Goal: Task Accomplishment & Management: Use online tool/utility

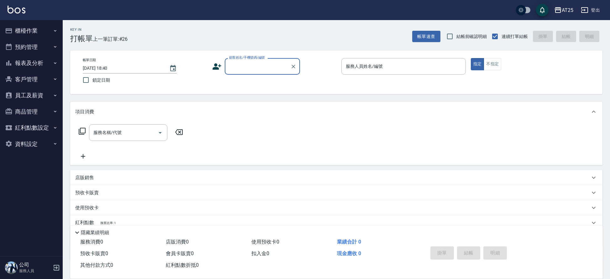
scroll to position [6, 0]
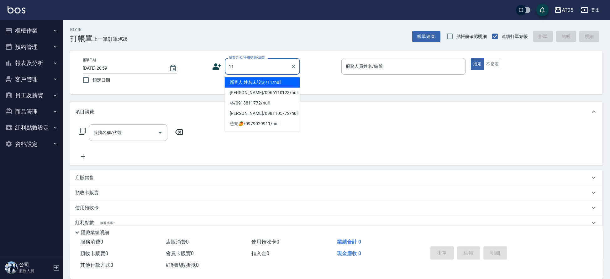
type input "新客人 姓名未設定/11/null"
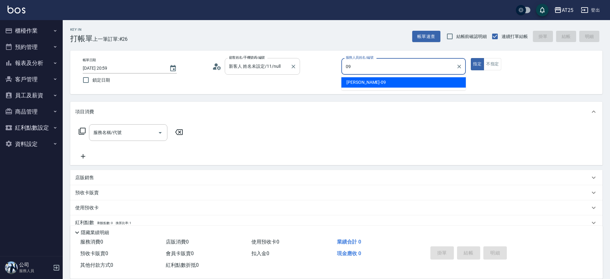
type input "[PERSON_NAME]-09"
type button "true"
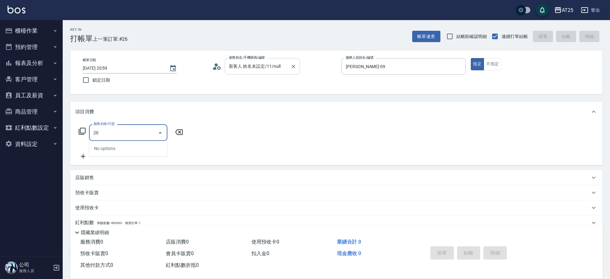
type input "201"
type input "30"
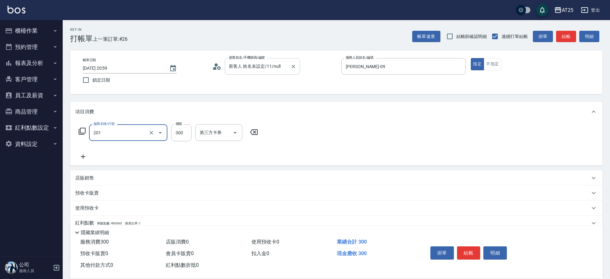
type input "洗髮(201)"
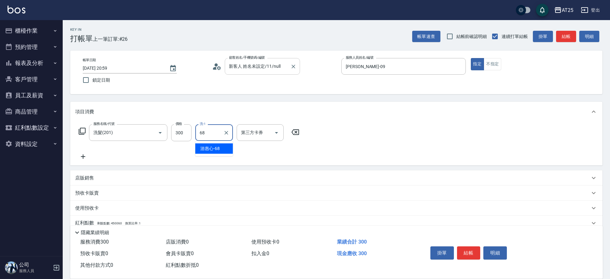
type input "游惠心-68"
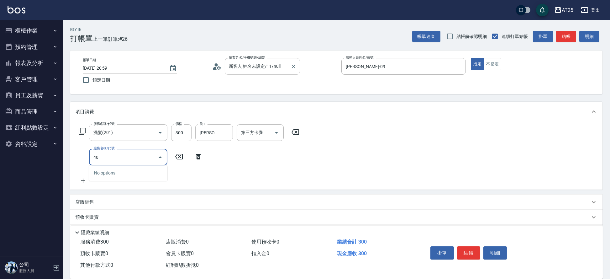
type input "401"
type input "60"
type input "剪髮(401)"
type input "30"
type input "20"
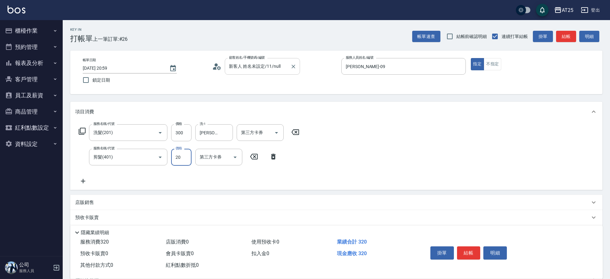
type input "50"
type input "200"
click at [472, 250] on button "結帳" at bounding box center [469, 252] width 24 height 13
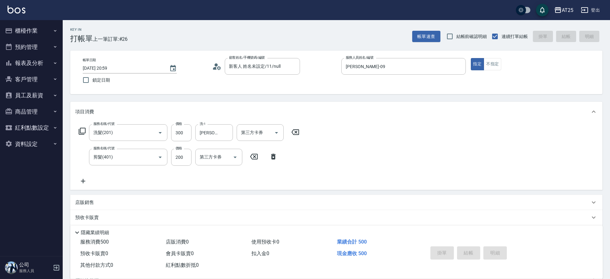
type input "2025/09/05 21:00"
type input "0"
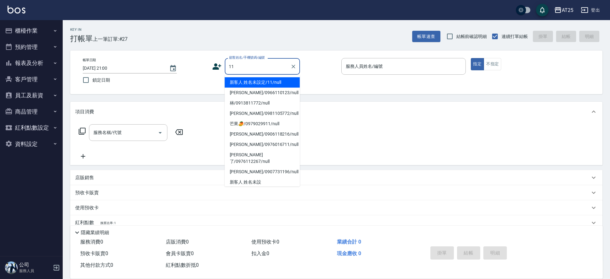
type input "新客人 姓名未設定/11/null"
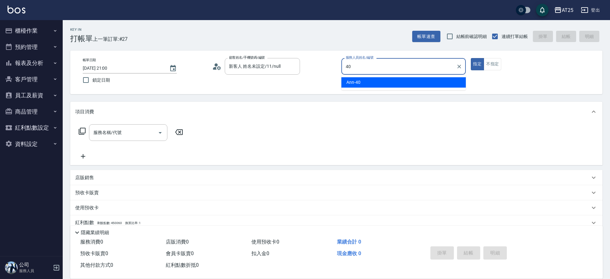
type input "Ann-40"
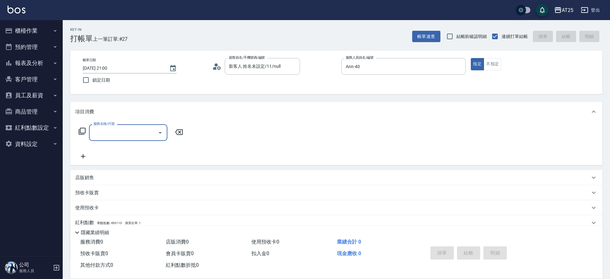
click at [115, 135] on input "服務名稱/代號" at bounding box center [123, 132] width 63 height 11
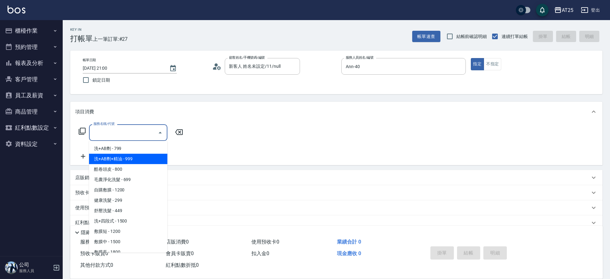
click at [116, 157] on span "洗+AB劑+精油 - 999" at bounding box center [128, 159] width 78 height 10
type input "洗+AB劑+精油(102)"
type input "90"
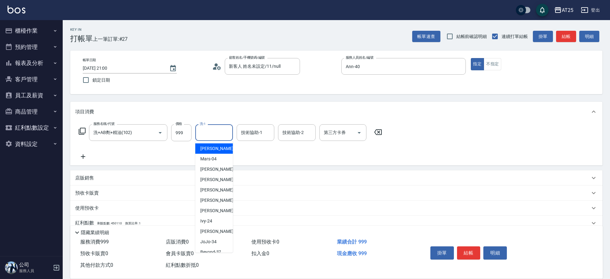
click at [206, 135] on div "洗-1 洗-1" at bounding box center [214, 132] width 38 height 17
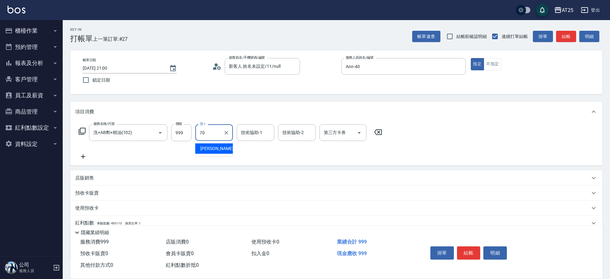
type input "惠均-70"
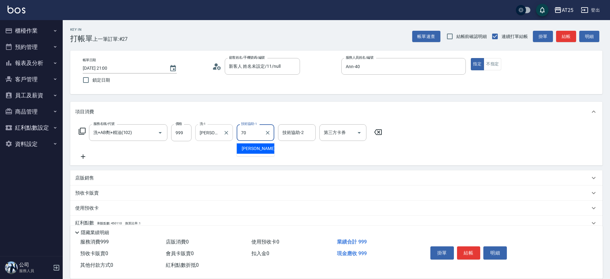
type input "惠均-70"
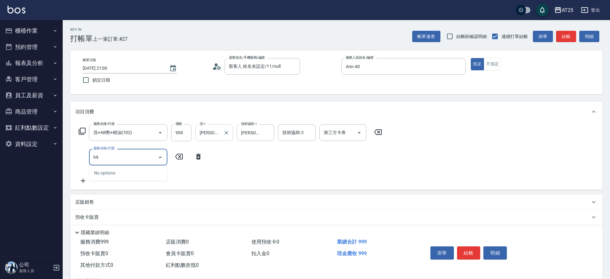
type input "h"
type input "猜"
type input "拆"
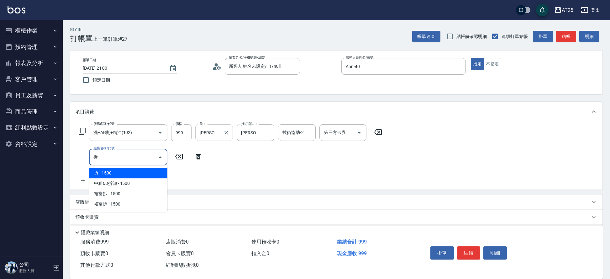
type input "240"
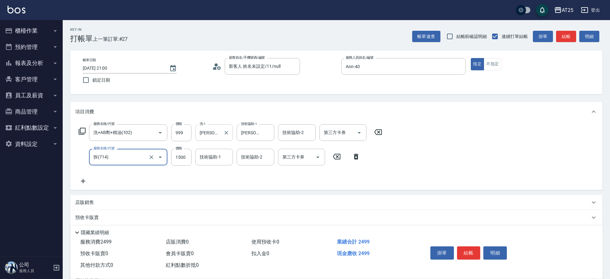
type input "拆(714)"
click at [187, 155] on input "1500" at bounding box center [181, 157] width 20 height 17
type input "90"
type input "0"
type input "惠均-70"
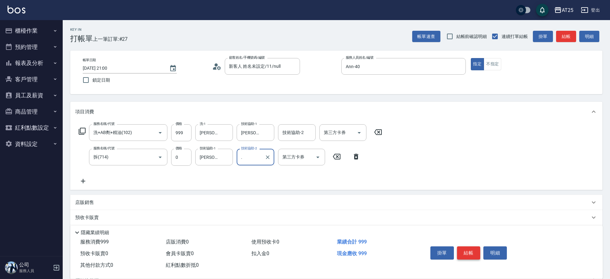
type input "."
click at [472, 249] on button "結帳" at bounding box center [469, 252] width 24 height 13
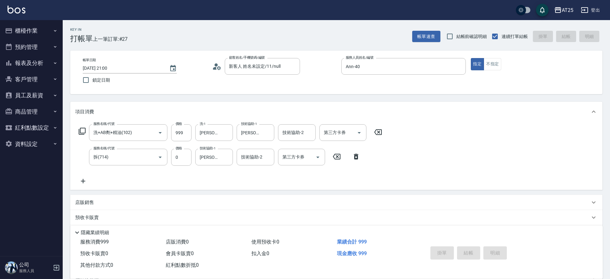
type input "2025/09/05 21:01"
type input "0"
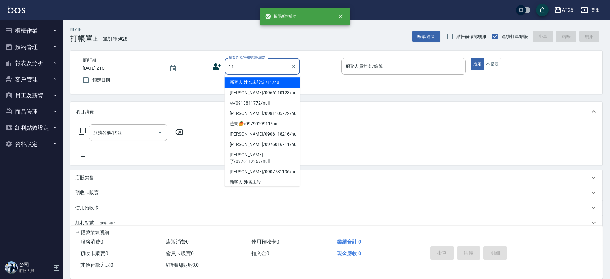
type input "新客人 姓名未設定/11/null"
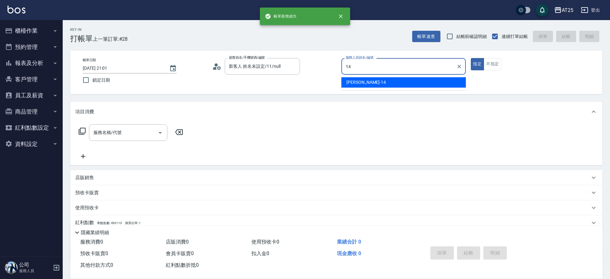
type input "Ken-14"
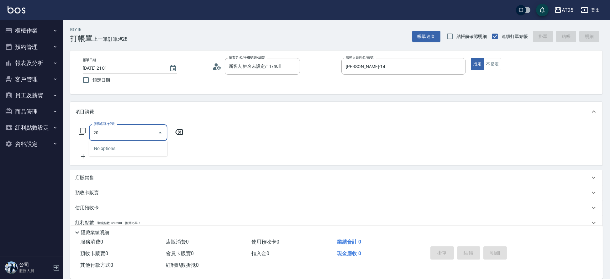
type input "201"
type input "30"
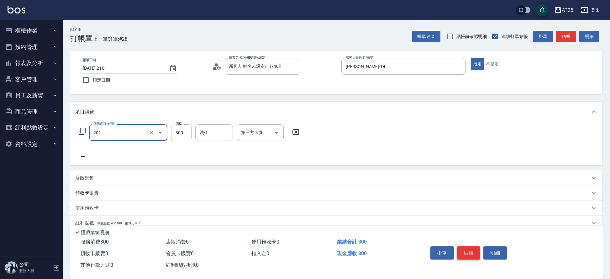
type input "洗髮(201)"
type input "0"
type input "40"
type input "400"
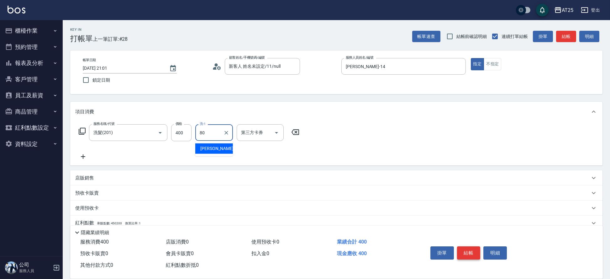
type input "Jessica-80"
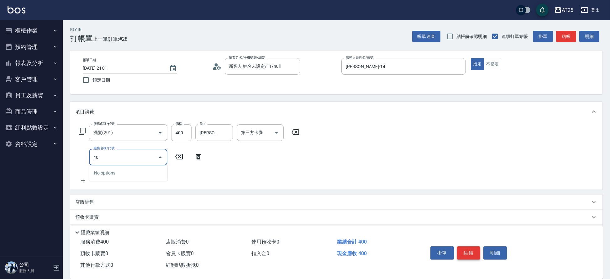
type input "401"
type input "70"
type input "剪髮(401)"
type input "40"
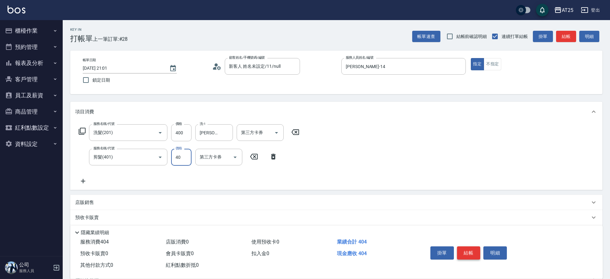
type input "80"
type input "400"
click at [472, 251] on button "結帳" at bounding box center [469, 252] width 24 height 13
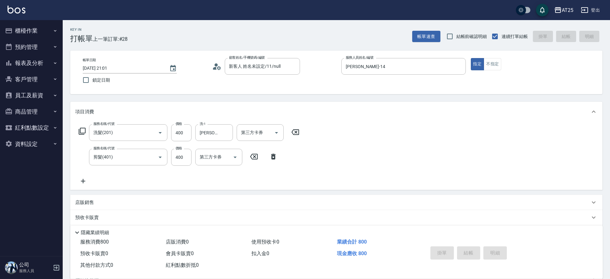
type input "2025/09/05 21:02"
type input "0"
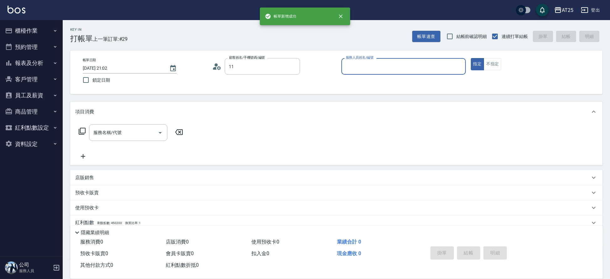
type input "新客人 姓名未設定/11/null"
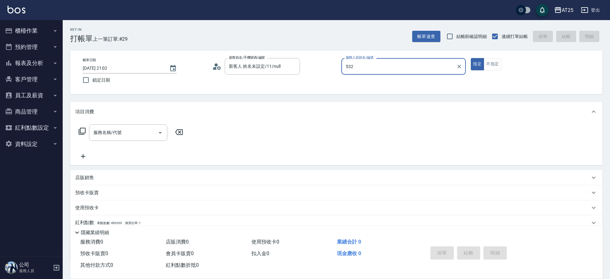
type input "532"
click at [471, 58] on button "指定" at bounding box center [477, 64] width 13 height 12
click at [385, 68] on input "服務人員姓名/編號" at bounding box center [403, 66] width 119 height 11
type input "532"
click at [471, 58] on button "指定" at bounding box center [477, 64] width 13 height 12
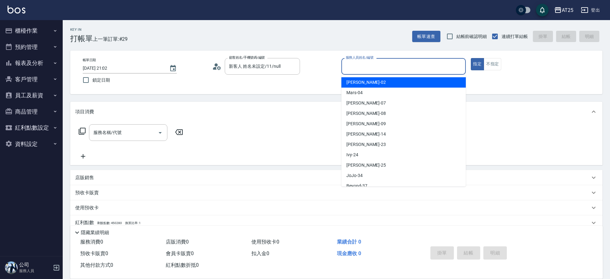
click at [385, 68] on input "服務人員姓名/編號" at bounding box center [403, 66] width 119 height 11
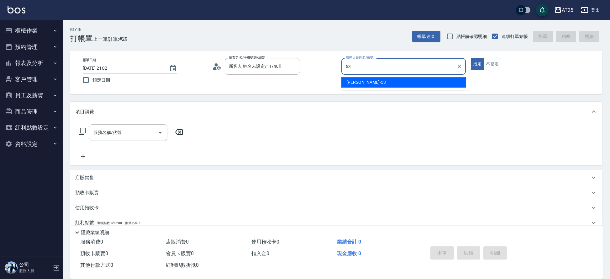
type input "Jerry-53"
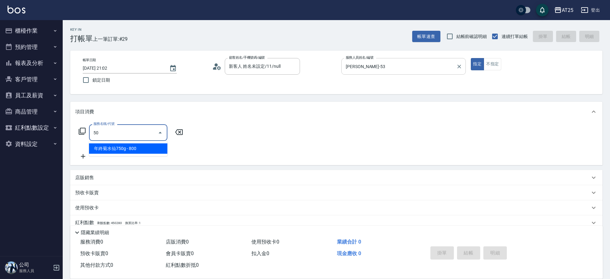
type input "501"
type input "100"
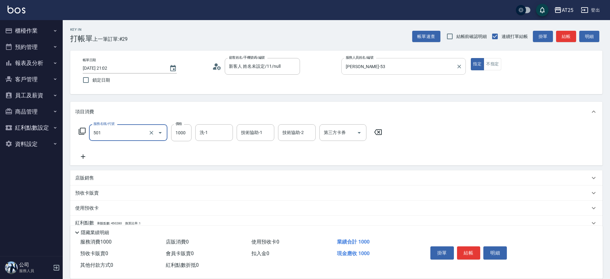
type input "染髮(501)"
type input "0"
type input "24"
type input "20"
type input "248"
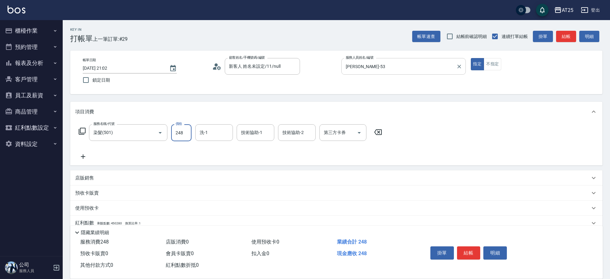
type input "240"
type input "2480"
type input "小恩-69"
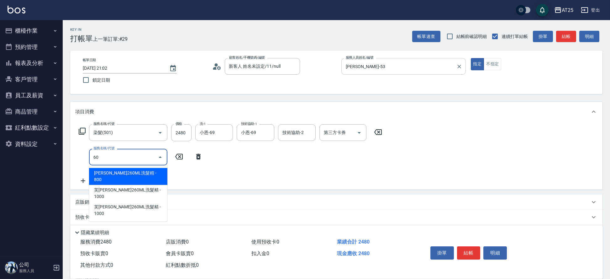
type input "601"
type input "340"
type input "自備護髮(1000上)(601)"
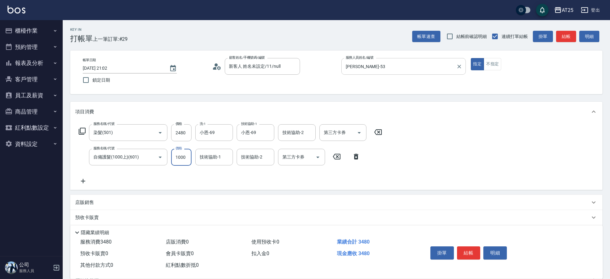
type input "240"
type input "2"
type input "250"
type input "24"
type input "270"
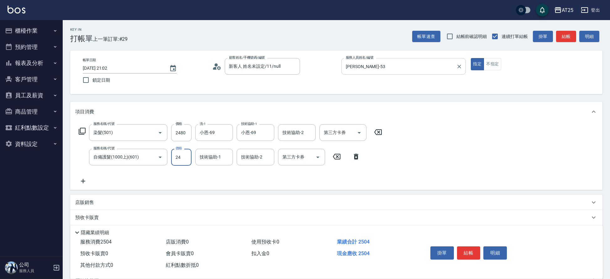
type input "248"
type input "490"
type input "2480"
type input "小恩-69"
click at [469, 252] on button "結帳" at bounding box center [469, 252] width 24 height 13
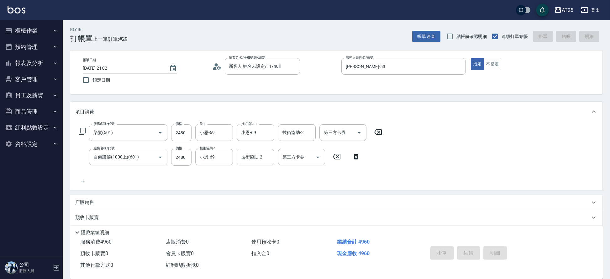
type input "2025/09/05 21:03"
type input "0"
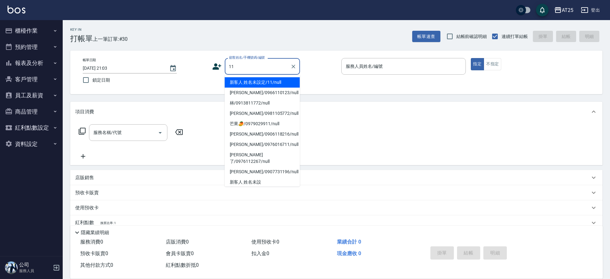
type input "新客人 姓名未設定/11/null"
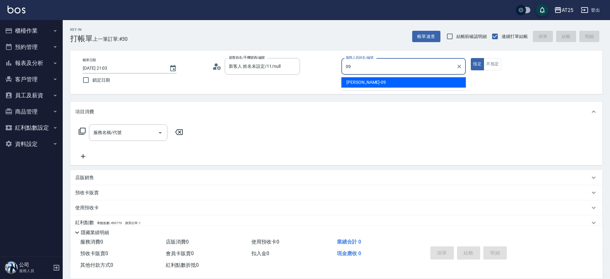
type input "Kevin-09"
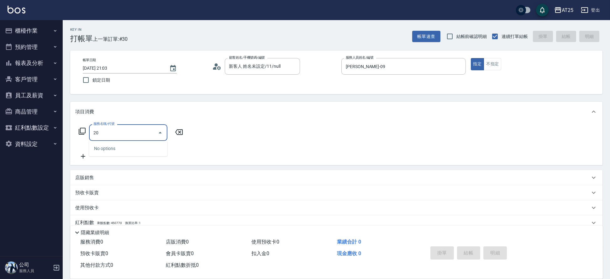
type input "201"
type input "30"
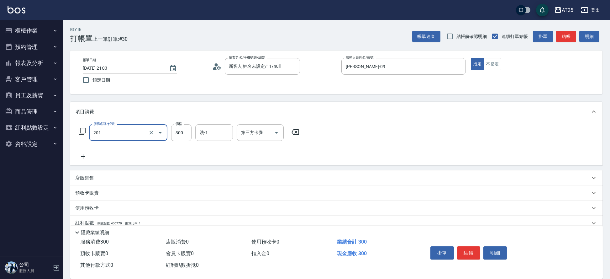
type input "洗髮(201)"
type input "游惠心-68"
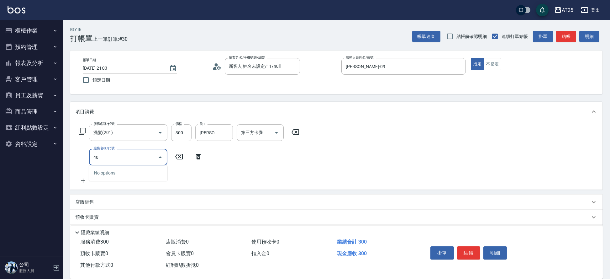
type input "401"
type input "60"
type input "剪髮(401)"
type input "30"
type input "20"
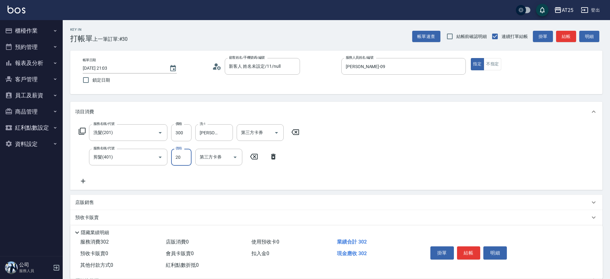
type input "50"
type input "200"
click at [464, 254] on button "結帳" at bounding box center [469, 252] width 24 height 13
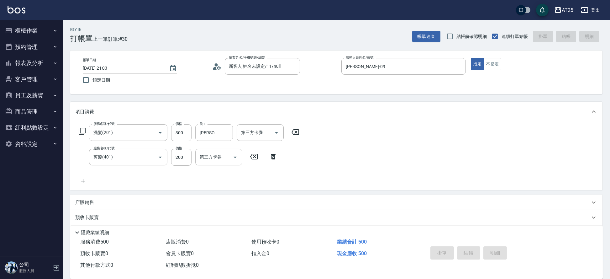
type input "2025/09/05 21:04"
type input "0"
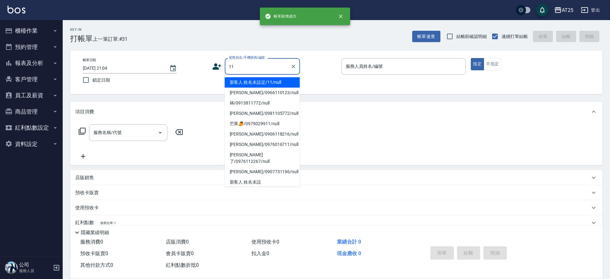
type input "新客人 姓名未設定/11/null"
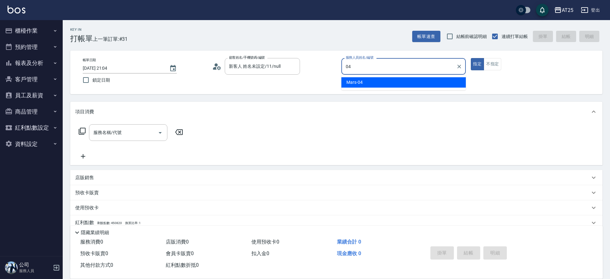
type input "Mars-04"
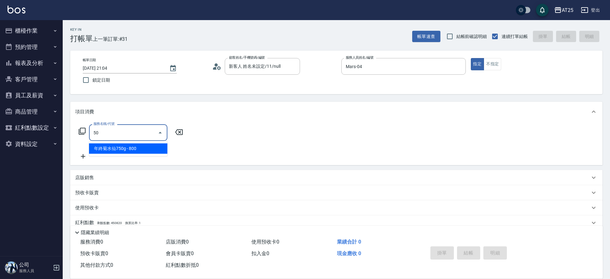
type input "501"
type input "100"
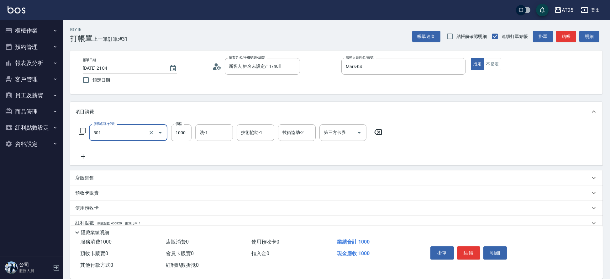
type input "染髮(501)"
type input "0"
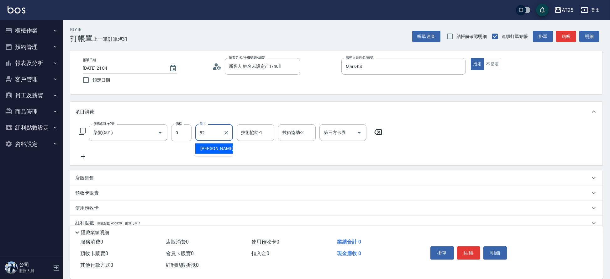
type input "小曼-82"
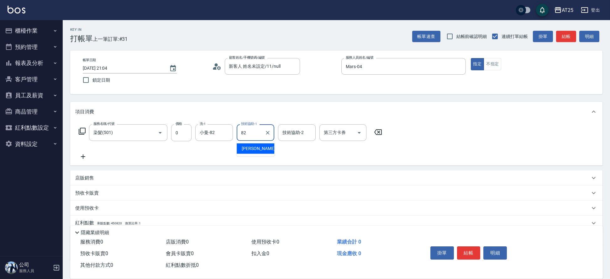
type input "小曼-82"
click at [468, 249] on button "結帳" at bounding box center [469, 252] width 24 height 13
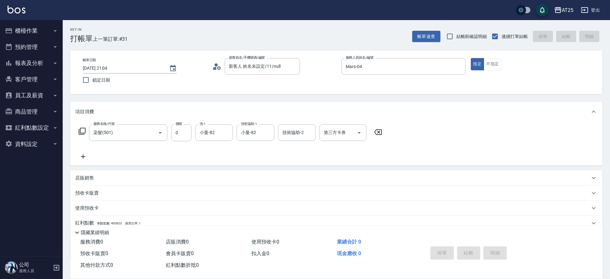
type input "2025/09/05 21:05"
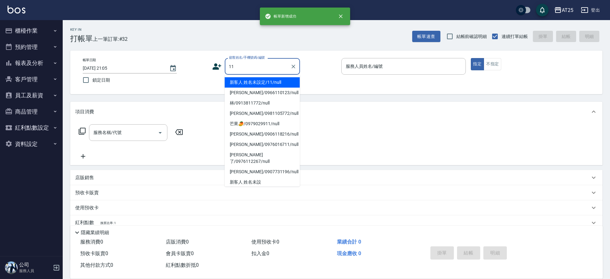
type input "新客人 姓名未設定/11/null"
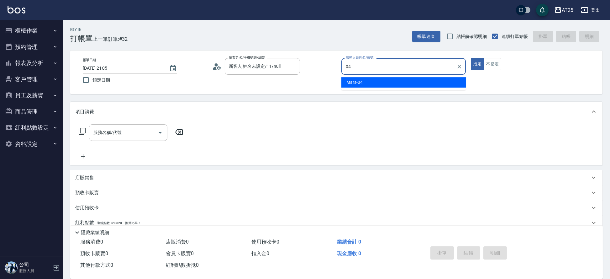
type input "Mars-04"
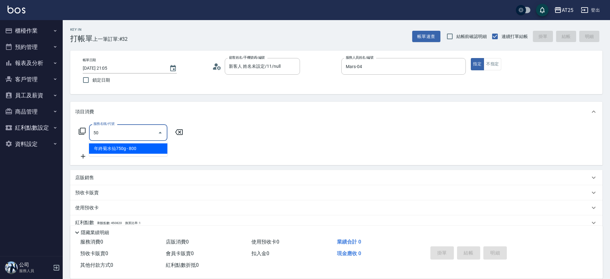
type input "501"
type input "100"
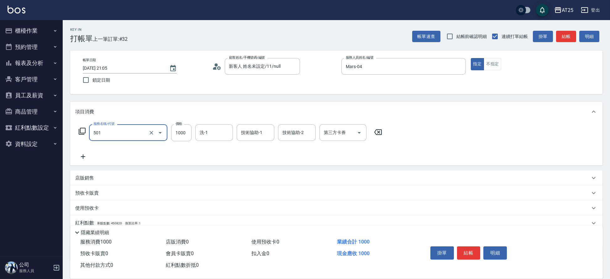
type input "染髮(501)"
type input "0"
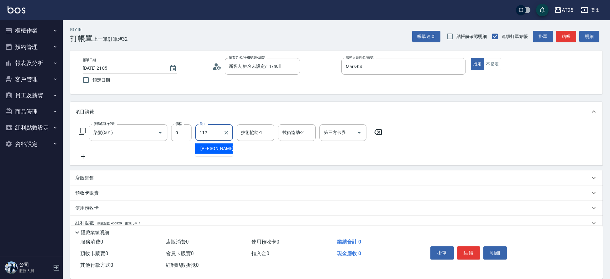
type input "小祐-117"
click at [275, 132] on form "技術協助-1 技術協助-1" at bounding box center [257, 132] width 41 height 17
click at [272, 133] on div "技術協助-1" at bounding box center [256, 132] width 38 height 17
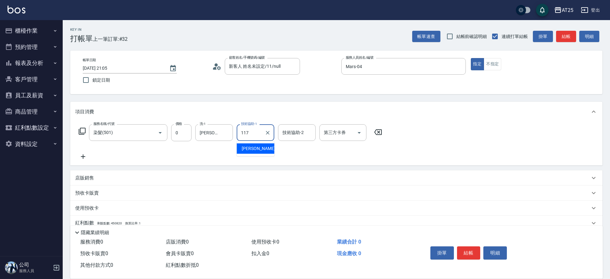
type input "小祐-117"
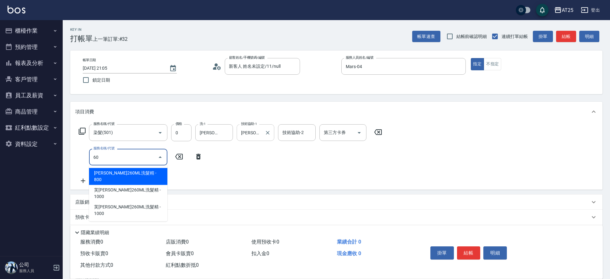
type input "601"
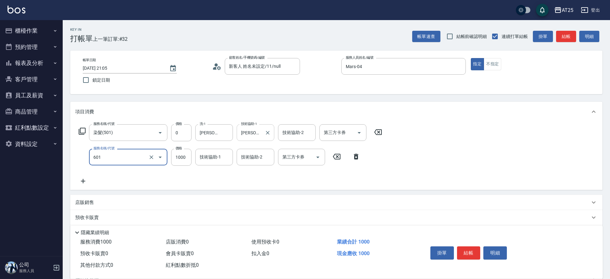
type input "0"
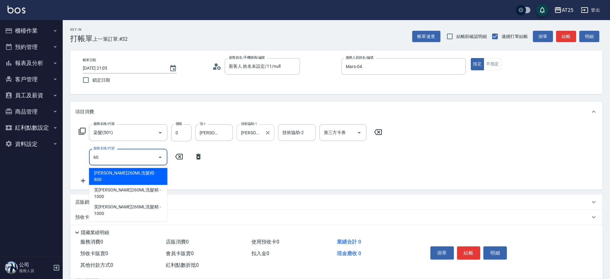
type input "601"
type input "100"
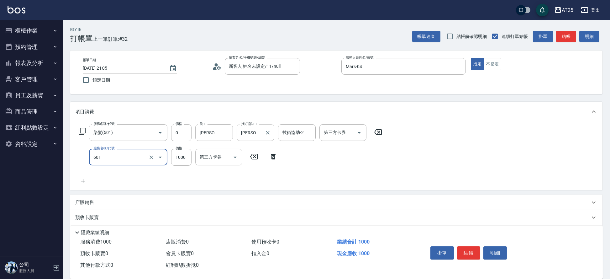
type input "自備護髮(1000上)(601)"
type input "0"
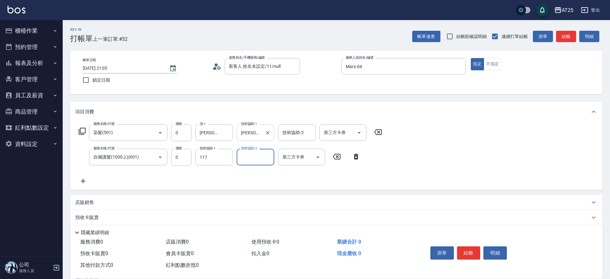
type input "小祐-117"
click at [472, 249] on button "結帳" at bounding box center [469, 252] width 24 height 13
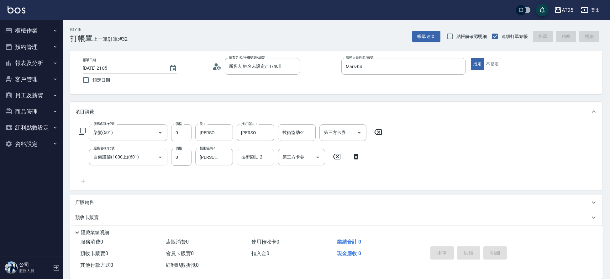
type input "2025/09/05 21:06"
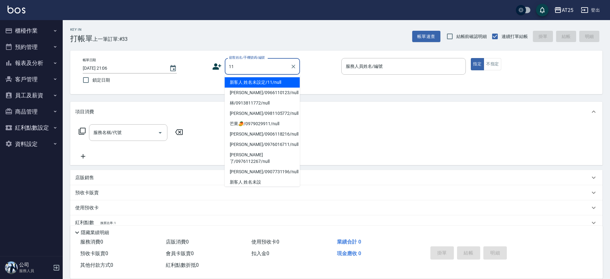
type input "新客人 姓名未設定/11/null"
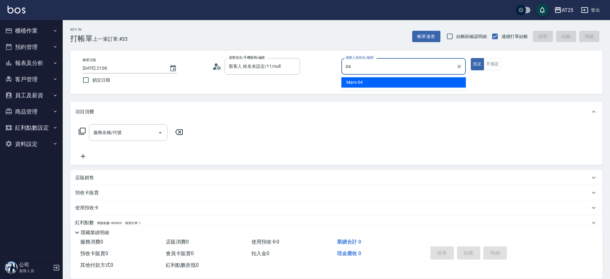
type input "Mars-04"
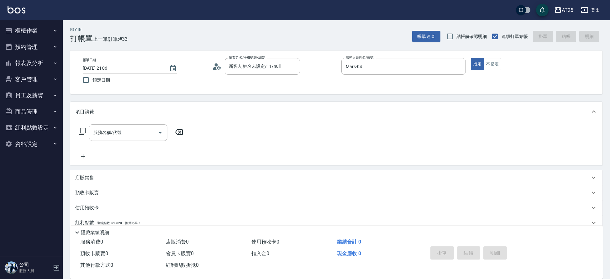
click at [81, 134] on icon at bounding box center [82, 131] width 7 height 7
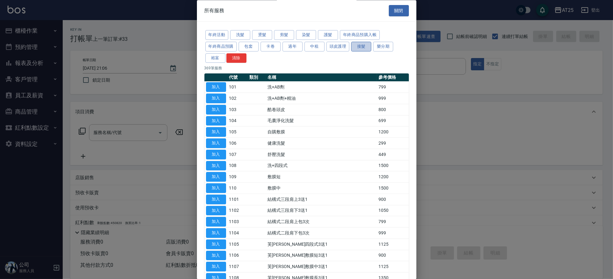
click at [361, 47] on button "接髮" at bounding box center [361, 47] width 20 height 10
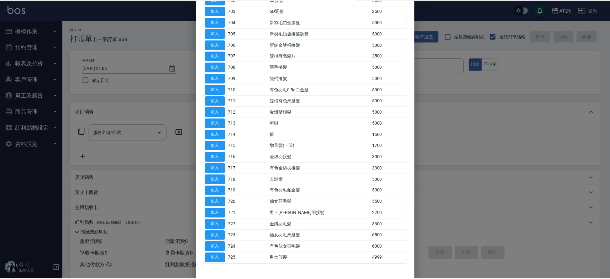
scroll to position [110, 0]
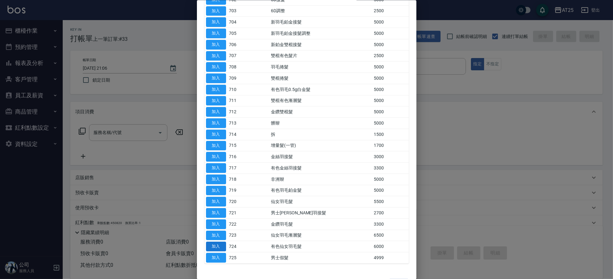
click at [216, 247] on button "加入" at bounding box center [216, 246] width 20 height 10
type input "有色仙女羽毛髮(724)"
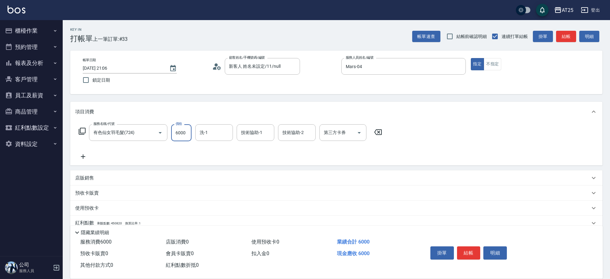
click at [182, 129] on input "6000" at bounding box center [181, 132] width 20 height 17
type input "0"
type input "11"
type input "10"
type input "114"
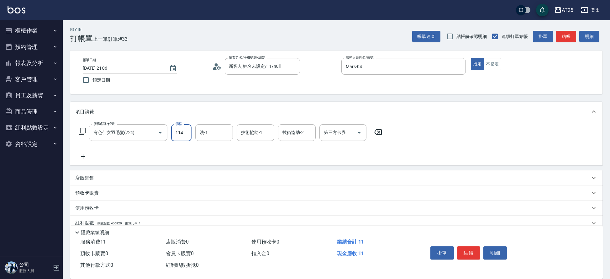
type input "110"
type input "1144"
type input "1140"
type input "11440"
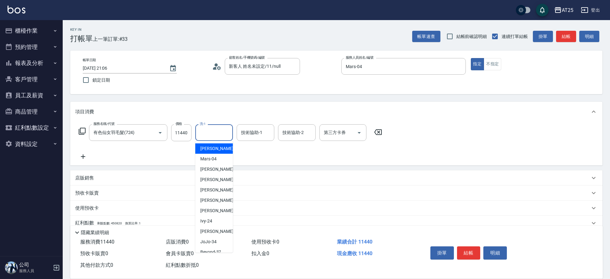
click at [212, 131] on input "洗-1" at bounding box center [214, 132] width 32 height 11
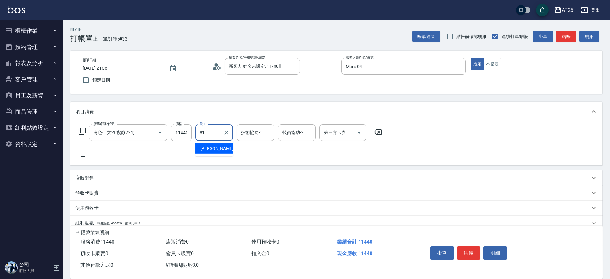
type input "小伶-81"
type input "981"
click at [254, 127] on div "技術協助-1 技術協助-1" at bounding box center [256, 132] width 38 height 17
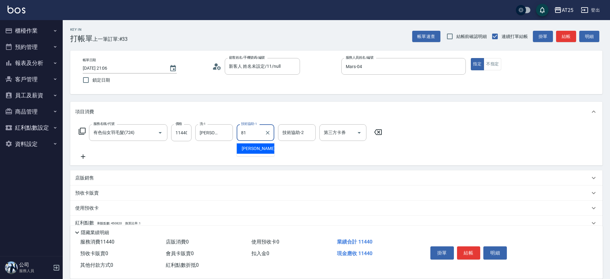
type input "小伶-81"
type input "sandy-83"
click at [473, 246] on button "結帳" at bounding box center [469, 252] width 24 height 13
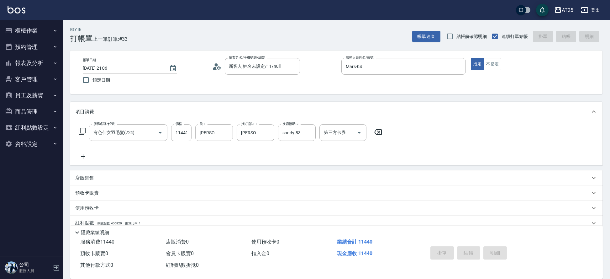
type input "2025/09/05 21:11"
type input "0"
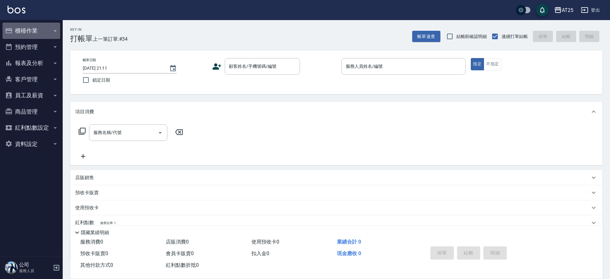
click at [33, 30] on button "櫃檯作業" at bounding box center [32, 31] width 58 height 16
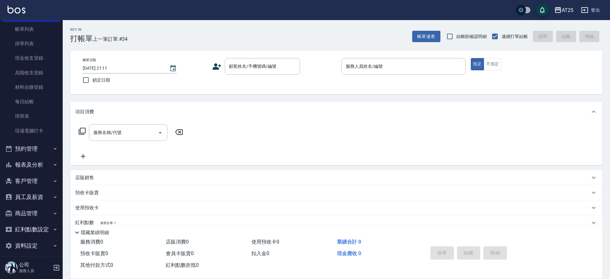
scroll to position [39, 0]
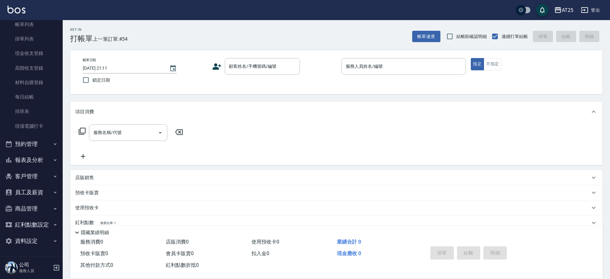
click at [39, 156] on button "報表及分析" at bounding box center [32, 160] width 58 height 16
drag, startPoint x: 63, startPoint y: 120, endPoint x: 61, endPoint y: 150, distance: 30.2
click at [61, 150] on div "櫃檯作業 打帳單 帳單列表 掛單列表 現金收支登錄 高階收支登錄 材料自購登錄 每日結帳 排班表 現場電腦打卡 預約管理 預約管理 單日預約紀錄 單週預約紀錄…" at bounding box center [31, 149] width 63 height 259
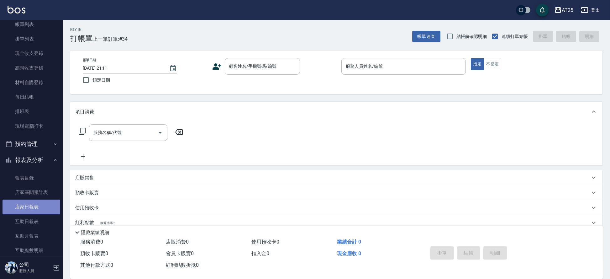
click at [34, 208] on link "店家日報表" at bounding box center [32, 206] width 58 height 14
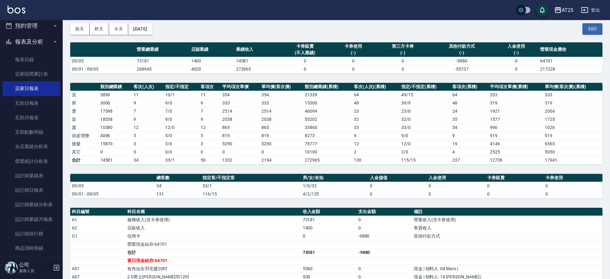
scroll to position [169, 0]
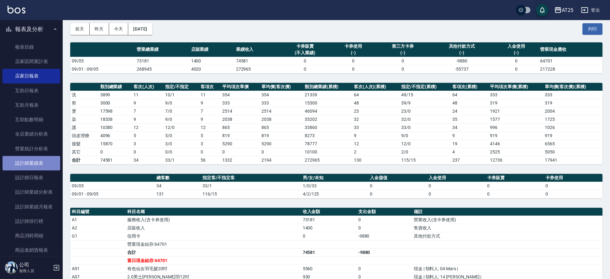
click at [42, 164] on link "設計師業績表" at bounding box center [32, 163] width 58 height 14
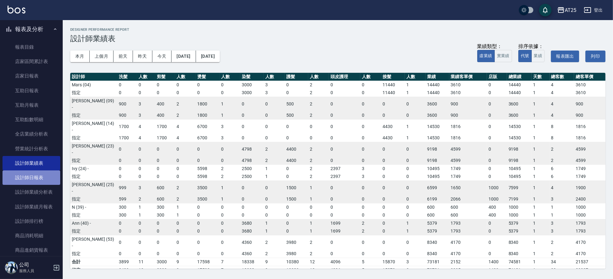
click at [48, 175] on link "設計師日報表" at bounding box center [32, 177] width 58 height 14
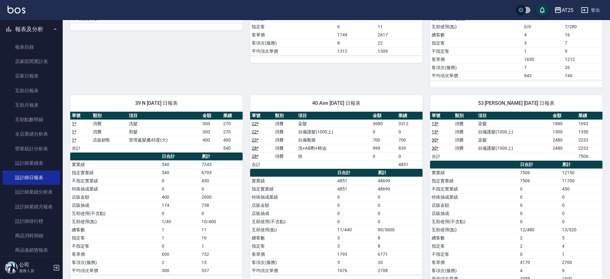
scroll to position [488, 0]
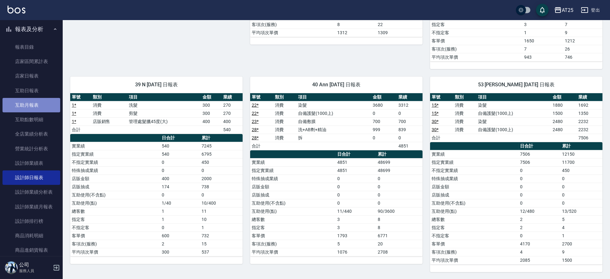
click at [32, 99] on link "互助月報表" at bounding box center [32, 105] width 58 height 14
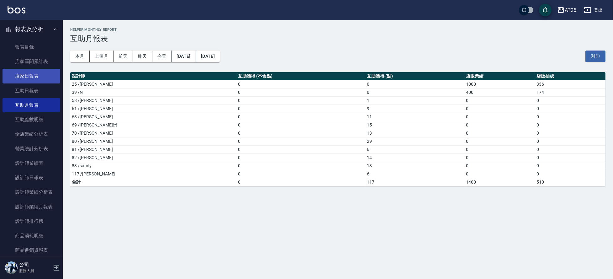
click at [38, 77] on link "店家日報表" at bounding box center [32, 76] width 58 height 14
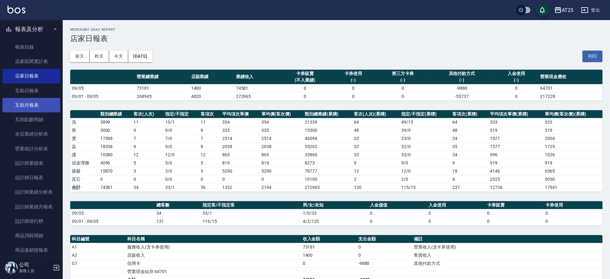
click at [38, 106] on link "互助月報表" at bounding box center [32, 105] width 58 height 14
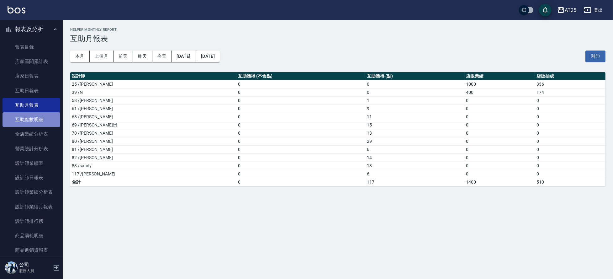
click at [39, 118] on link "互助點數明細" at bounding box center [32, 119] width 58 height 14
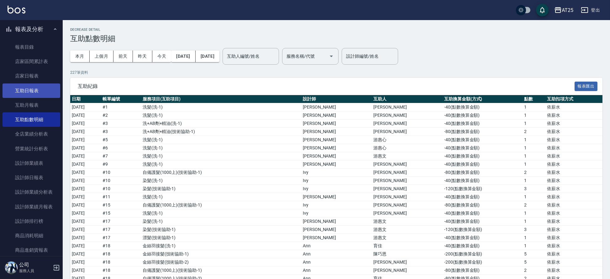
click at [40, 86] on link "互助日報表" at bounding box center [32, 90] width 58 height 14
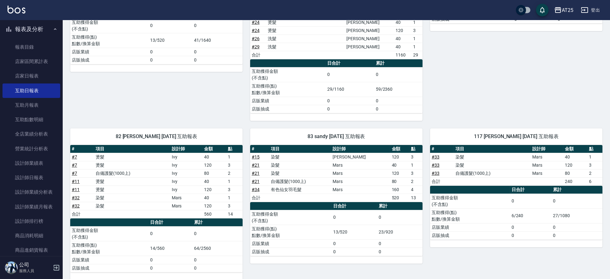
scroll to position [481, 0]
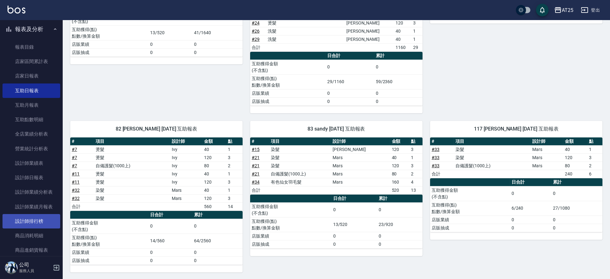
click at [29, 221] on link "設計師排行榜" at bounding box center [32, 221] width 58 height 14
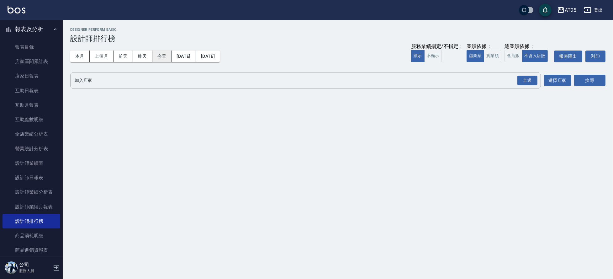
drag, startPoint x: 164, startPoint y: 54, endPoint x: 171, endPoint y: 55, distance: 7.1
click at [164, 54] on button "今天" at bounding box center [161, 56] width 19 height 12
click at [497, 54] on button "實業績" at bounding box center [493, 56] width 18 height 12
click at [527, 81] on div "全選" at bounding box center [527, 81] width 20 height 10
click at [553, 83] on button "選擇店家" at bounding box center [557, 81] width 27 height 12
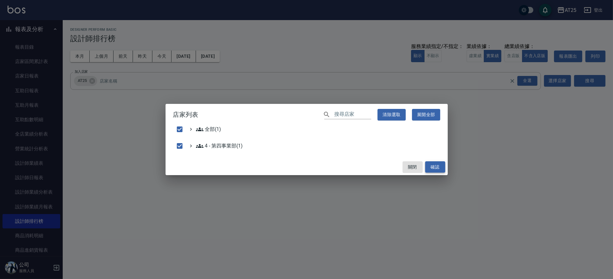
click at [434, 169] on button "確認" at bounding box center [435, 167] width 20 height 12
checkbox input "false"
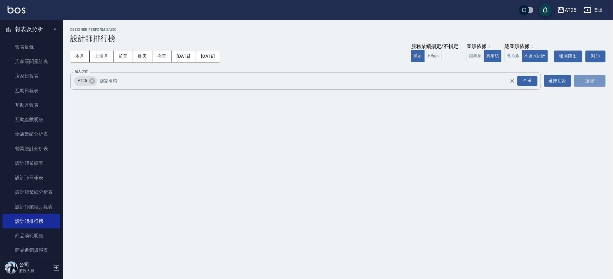
drag, startPoint x: 586, startPoint y: 81, endPoint x: 574, endPoint y: 88, distance: 13.4
click at [586, 81] on button "搜尋" at bounding box center [589, 81] width 31 height 12
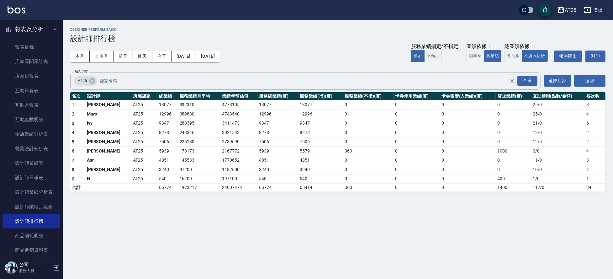
click at [163, 50] on div "本月 上個月 前天 昨天 今天 2025/09/05 2025/09/05 服務業績指定/不指定： 顯示 不顯示 業績依據： 虛業績 實業績 總業績依據： 含…" at bounding box center [337, 56] width 535 height 27
click at [163, 54] on button "今天" at bounding box center [161, 56] width 19 height 12
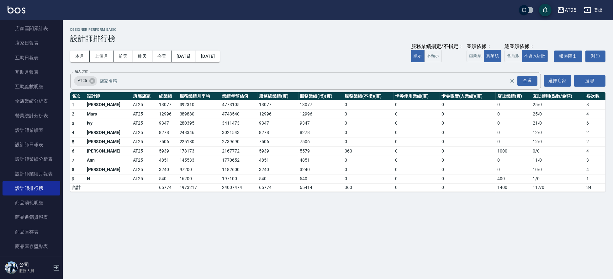
scroll to position [201, 0]
click at [30, 56] on link "互助日報表" at bounding box center [32, 59] width 58 height 14
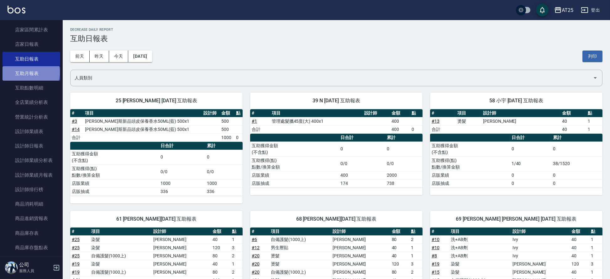
click at [30, 72] on link "互助月報表" at bounding box center [32, 73] width 58 height 14
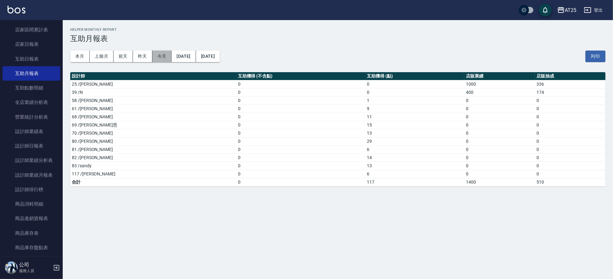
click at [166, 50] on button "今天" at bounding box center [161, 56] width 19 height 12
drag, startPoint x: 173, startPoint y: 76, endPoint x: 237, endPoint y: 3, distance: 96.4
click at [236, 74] on th "互助獲得 (不含點)" at bounding box center [300, 76] width 129 height 8
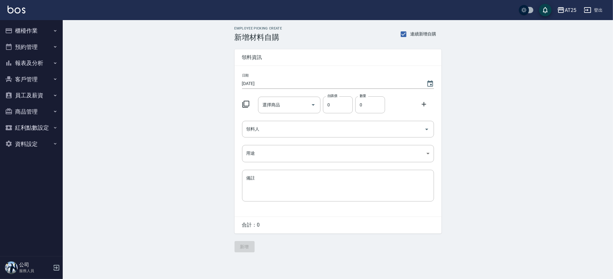
click at [244, 104] on icon at bounding box center [246, 104] width 8 height 8
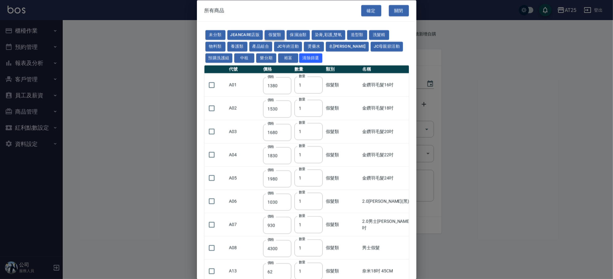
click at [277, 34] on button "假髮類" at bounding box center [275, 35] width 20 height 10
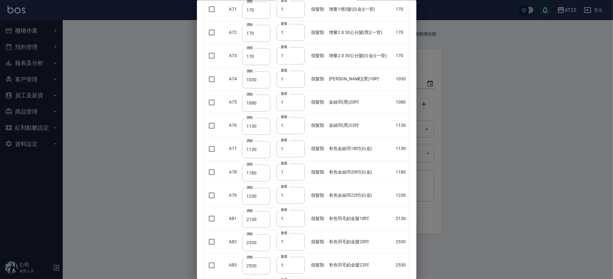
scroll to position [1449, 0]
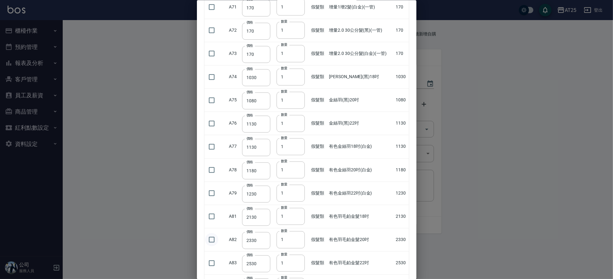
click at [210, 238] on input "checkbox" at bounding box center [211, 239] width 13 height 13
checkbox input "true"
type input "2"
click at [297, 236] on input "2" at bounding box center [291, 239] width 28 height 17
click at [212, 239] on input "checkbox" at bounding box center [211, 239] width 13 height 13
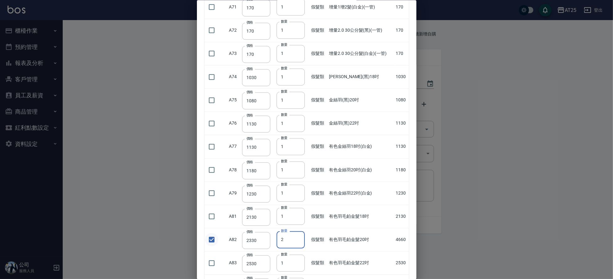
checkbox input "false"
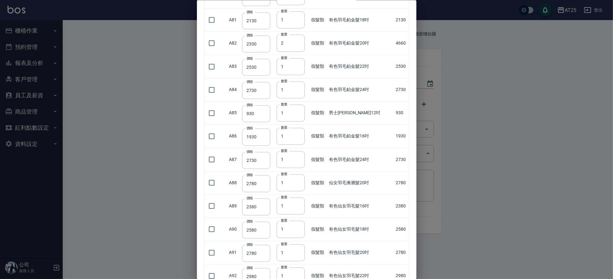
scroll to position [1648, 0]
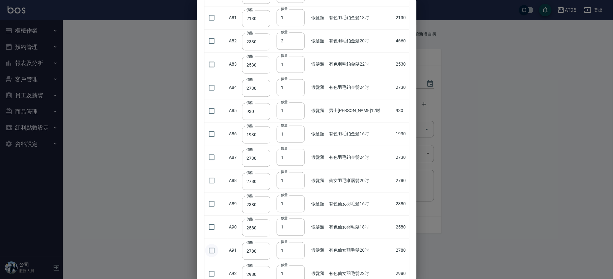
click at [212, 247] on input "checkbox" at bounding box center [211, 250] width 13 height 13
checkbox input "true"
type input "2"
click at [297, 246] on input "2" at bounding box center [291, 250] width 28 height 17
drag, startPoint x: 413, startPoint y: 240, endPoint x: 413, endPoint y: 225, distance: 15.4
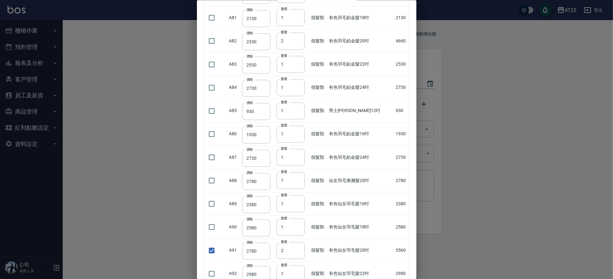
click at [413, 225] on div "所有商品 確定 關閉 未分類 JeanCare店販 假髮類 保濕油類 染膏,彩護,雙氧 造型類 洗髮精 物料類 養護類 產品組合 JC年終活動 燙藥水 名麗 …" at bounding box center [306, 139] width 219 height 279
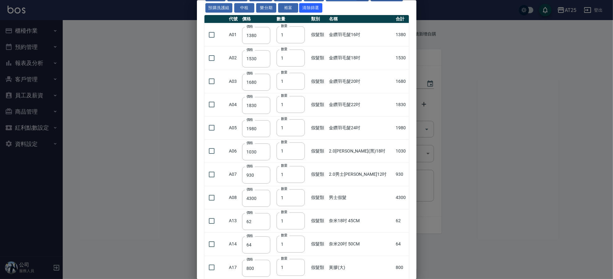
scroll to position [0, 0]
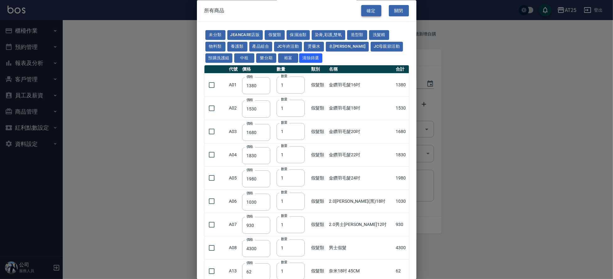
click at [368, 7] on button "確定" at bounding box center [371, 11] width 20 height 12
type input "有色仙女羽毛髮20吋"
type input "2780"
type input "2"
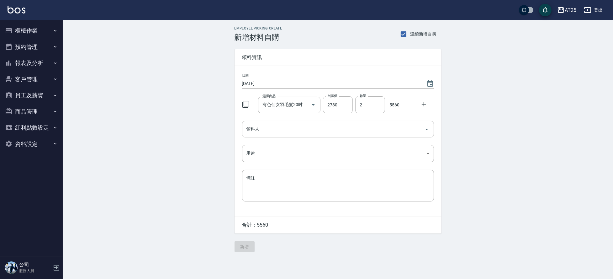
click at [288, 132] on input "領料人" at bounding box center [333, 129] width 177 height 11
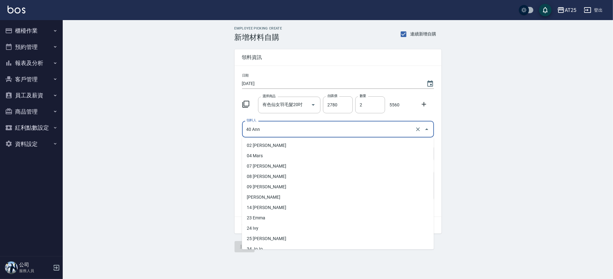
click at [289, 133] on input "40 Ann" at bounding box center [329, 129] width 169 height 11
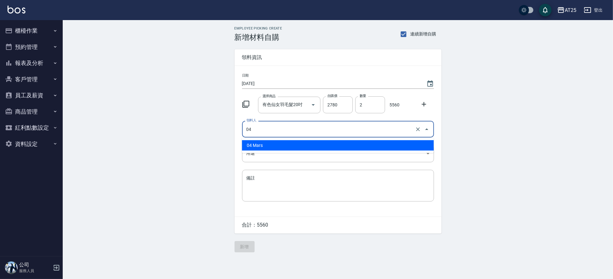
type input "04 Mars"
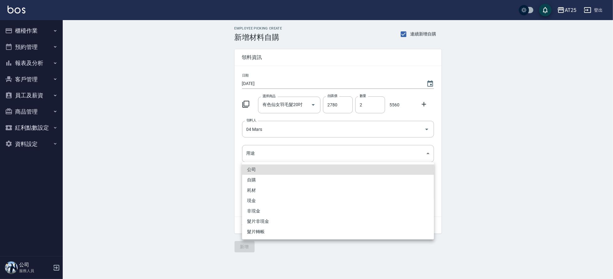
click at [263, 199] on li "現金" at bounding box center [338, 200] width 192 height 10
type input "現金"
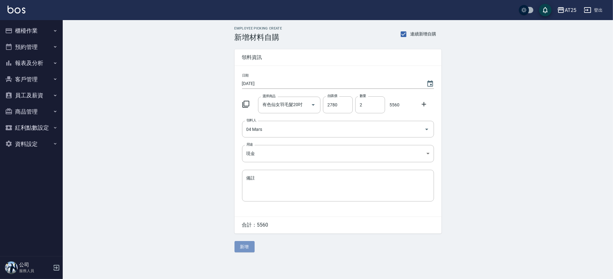
drag, startPoint x: 241, startPoint y: 245, endPoint x: 238, endPoint y: 244, distance: 3.7
click at [242, 245] on button "新增" at bounding box center [245, 247] width 20 height 12
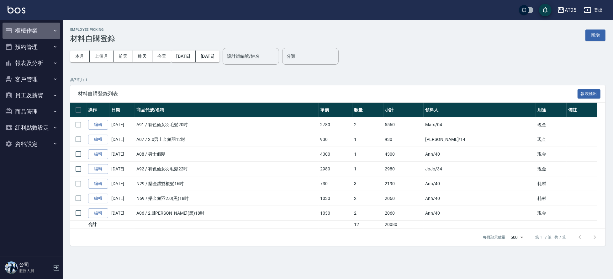
click at [34, 31] on button "櫃檯作業" at bounding box center [32, 31] width 58 height 16
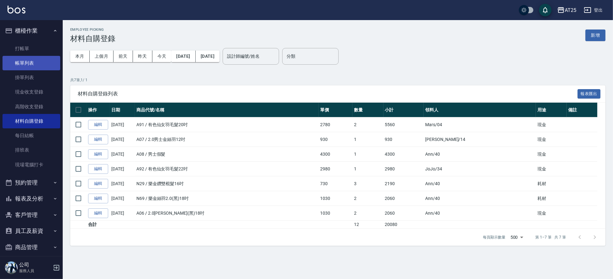
click at [29, 64] on link "帳單列表" at bounding box center [32, 63] width 58 height 14
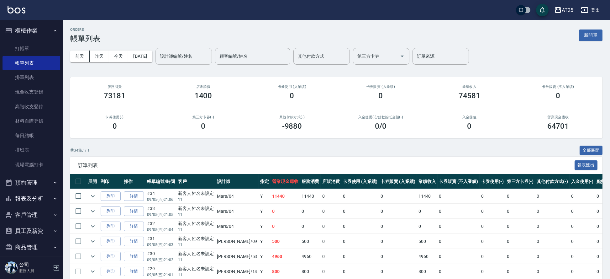
click at [198, 53] on div "設計師編號/姓名 設計師編號/姓名" at bounding box center [184, 56] width 56 height 17
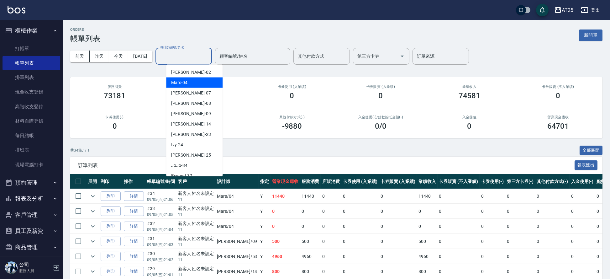
click at [202, 80] on div "Mars -04" at bounding box center [194, 82] width 56 height 10
type input "Mars-04"
